Goal: Task Accomplishment & Management: Complete application form

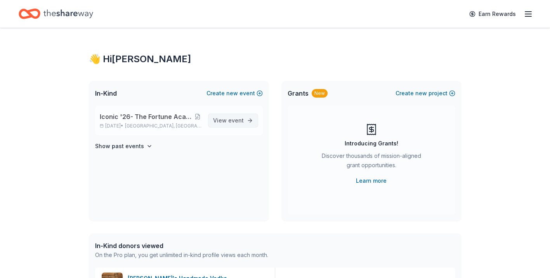
click at [224, 120] on span "View event" at bounding box center [228, 120] width 31 height 9
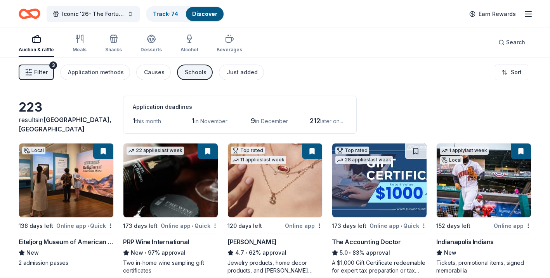
click at [252, 243] on div "[PERSON_NAME]" at bounding box center [252, 241] width 49 height 9
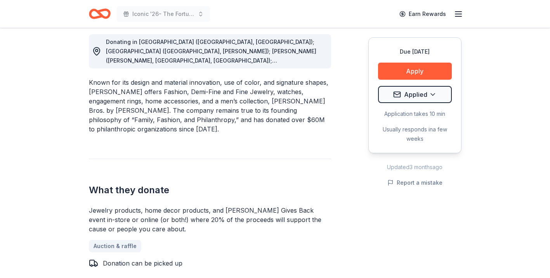
scroll to position [237, 0]
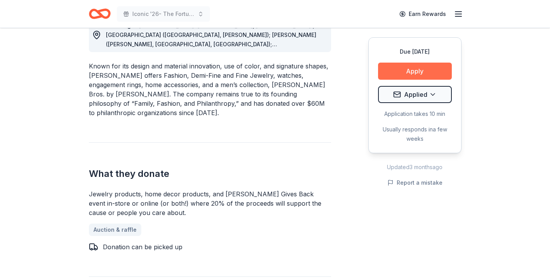
click at [406, 70] on button "Apply" at bounding box center [415, 71] width 74 height 17
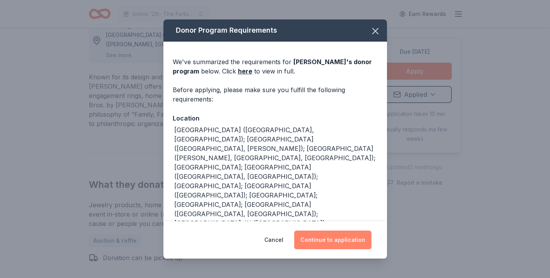
click at [323, 247] on button "Continue to application" at bounding box center [332, 239] width 77 height 19
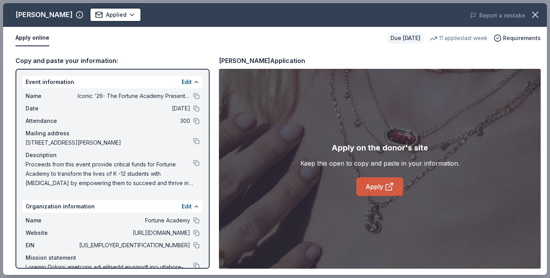
click at [395, 184] on link "Apply" at bounding box center [380, 186] width 47 height 19
